Goal: Task Accomplishment & Management: Use online tool/utility

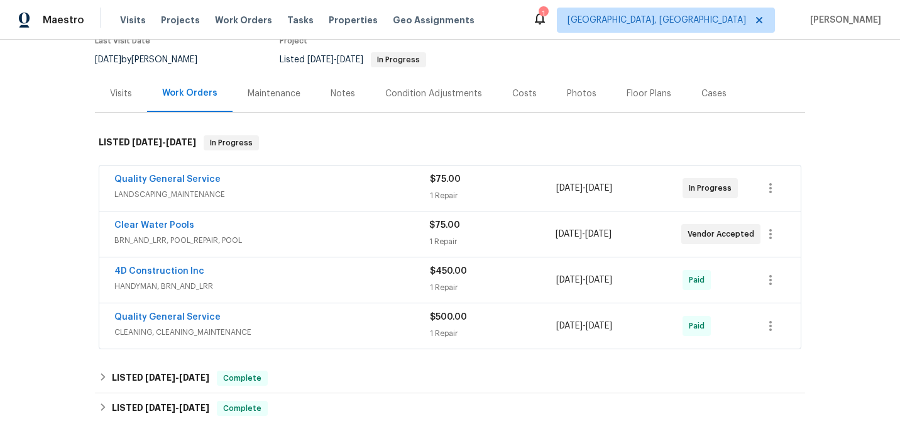
scroll to position [113, 0]
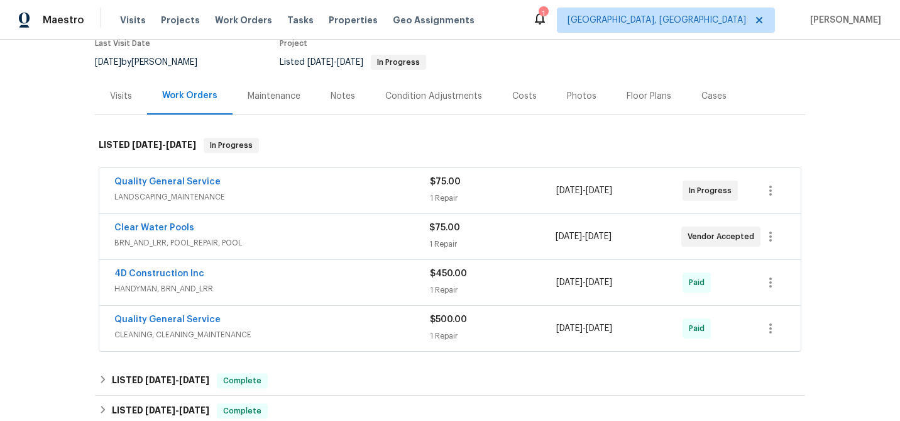
click at [136, 113] on div "Visits" at bounding box center [121, 95] width 52 height 37
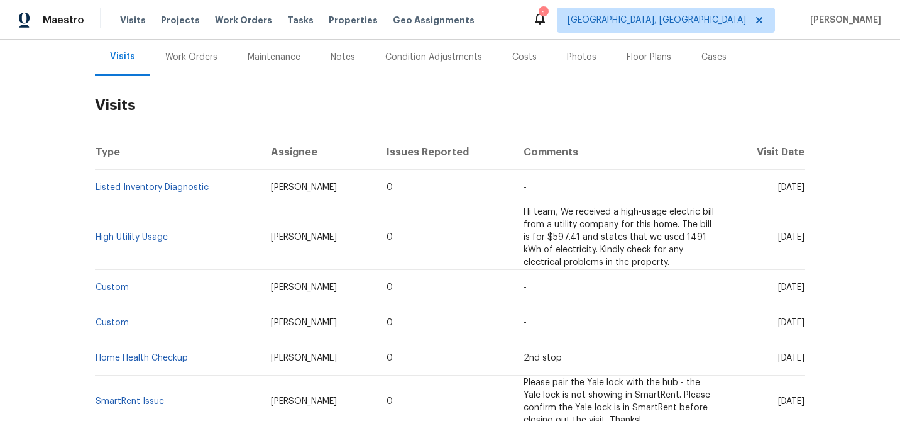
scroll to position [160, 0]
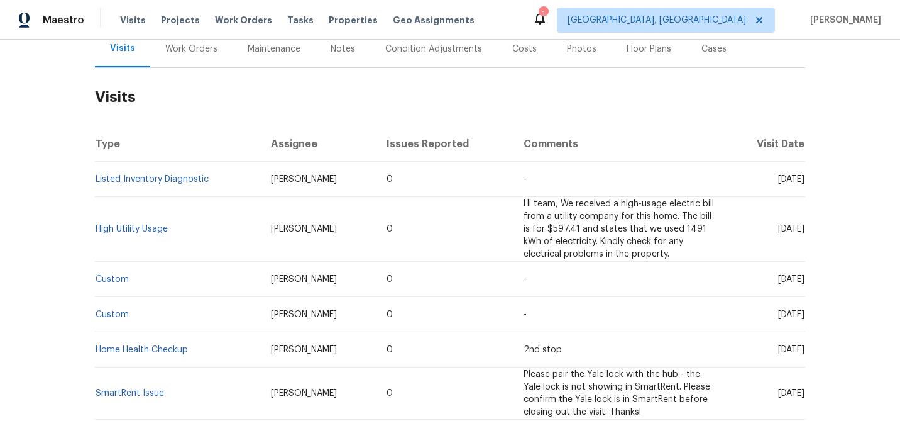
click at [197, 65] on div "Work Orders" at bounding box center [191, 48] width 82 height 37
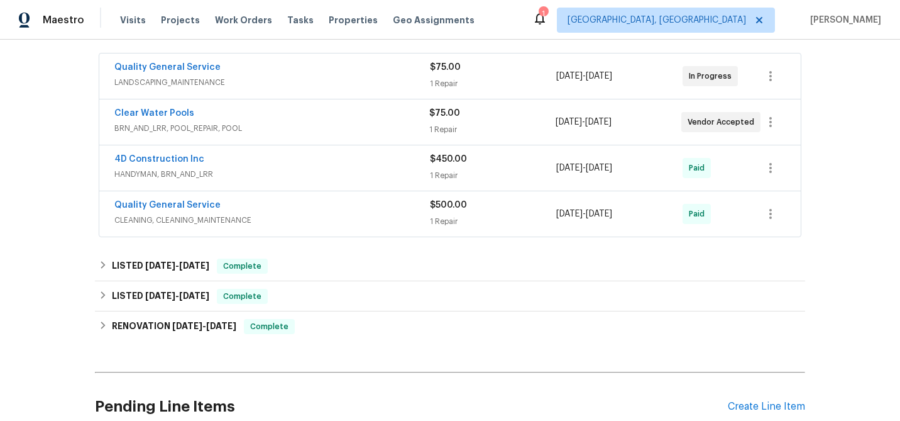
scroll to position [230, 0]
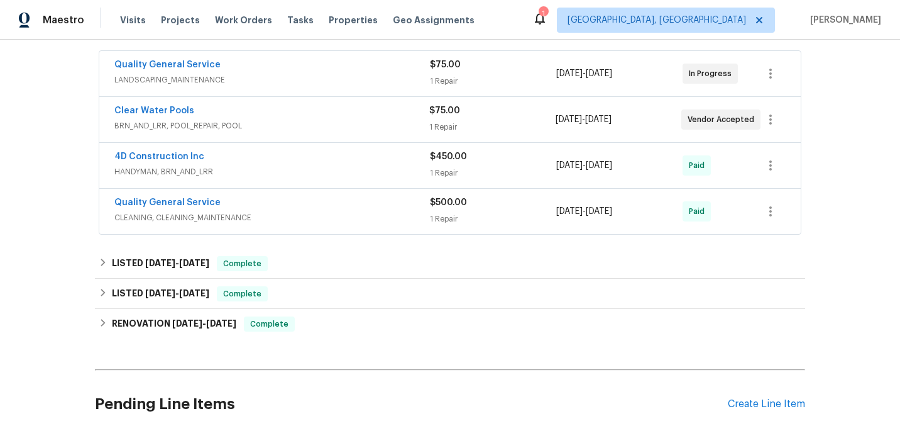
click at [268, 83] on span "LANDSCAPING_MAINTENANCE" at bounding box center [272, 80] width 316 height 13
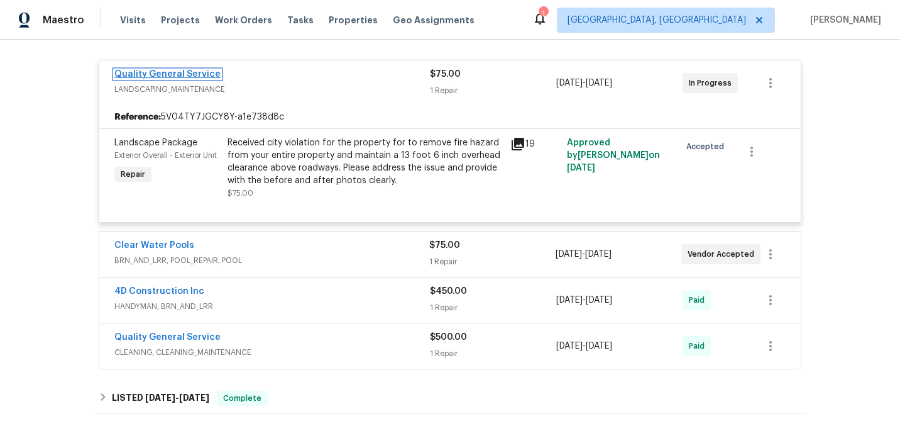
click at [180, 79] on link "Quality General Service" at bounding box center [167, 74] width 106 height 9
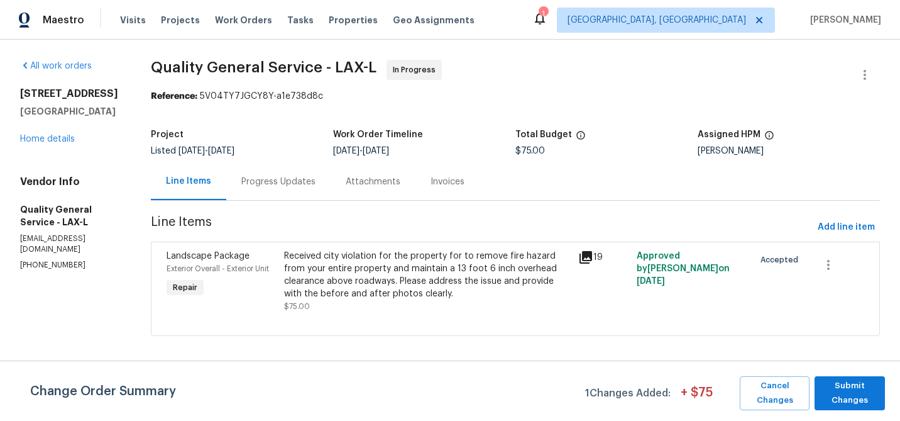
click at [347, 182] on div "Attachments" at bounding box center [373, 181] width 55 height 13
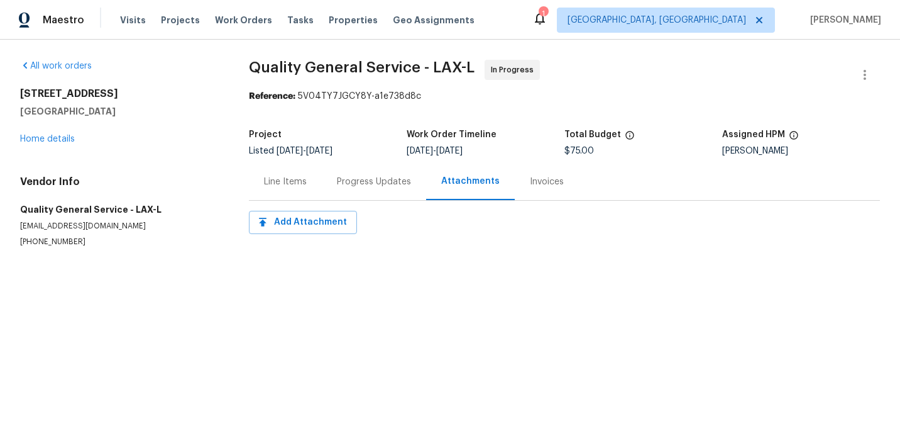
click at [351, 186] on div "Progress Updates" at bounding box center [374, 181] width 74 height 13
